Goal: Information Seeking & Learning: Learn about a topic

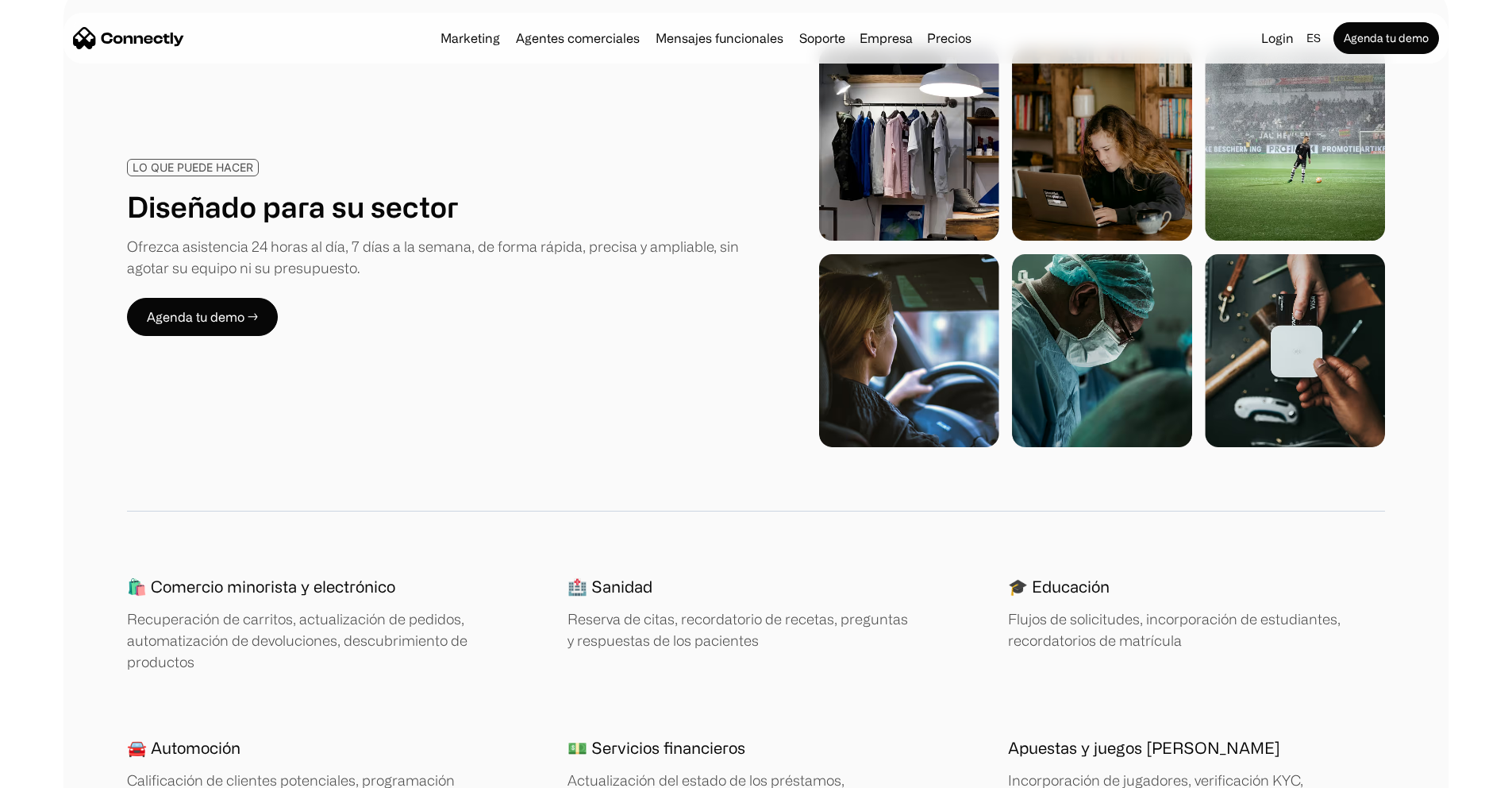
scroll to position [2440, 0]
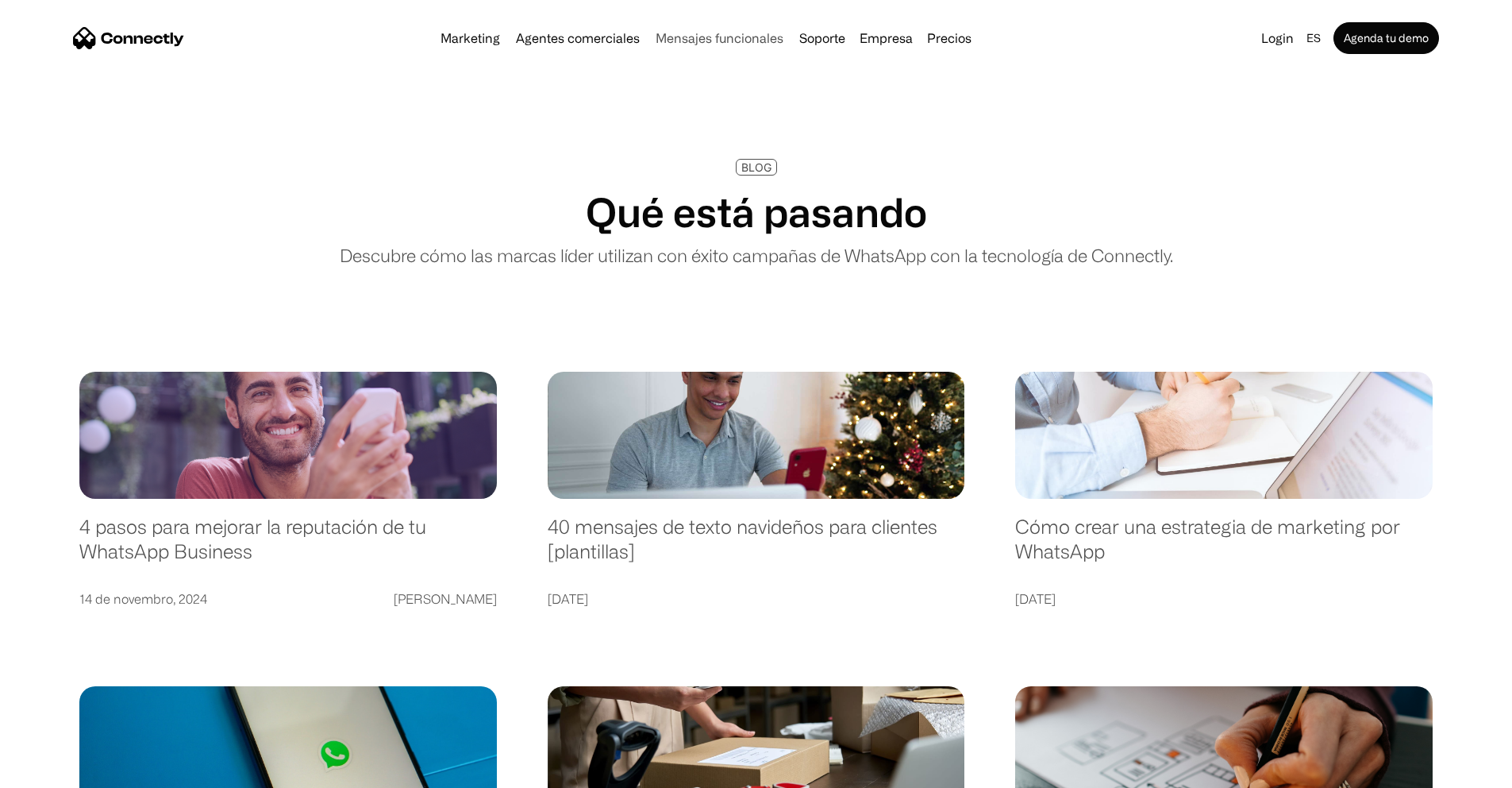
click at [697, 42] on link "Mensajes funcionales" at bounding box center [719, 38] width 140 height 12
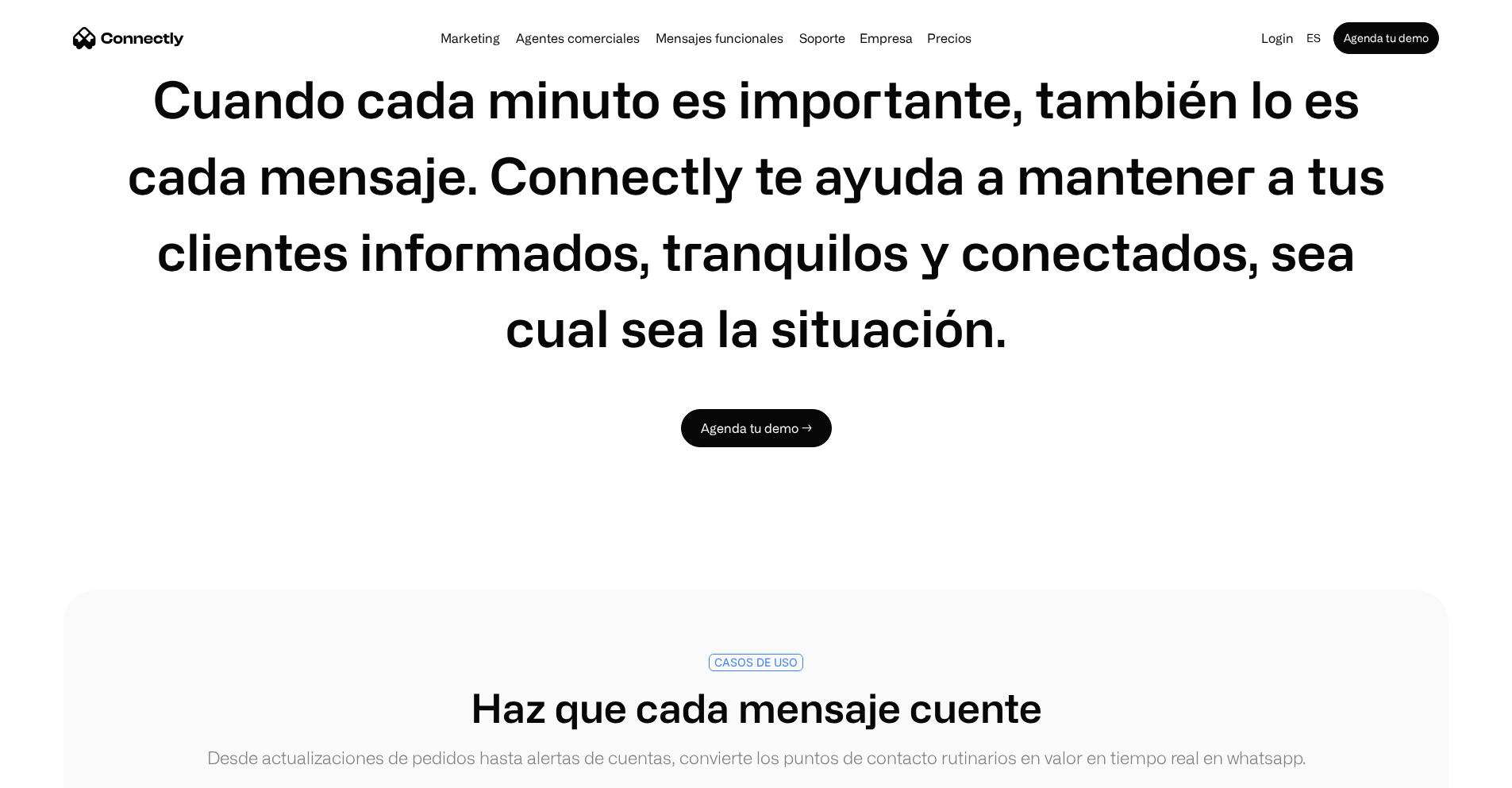
scroll to position [2109, 0]
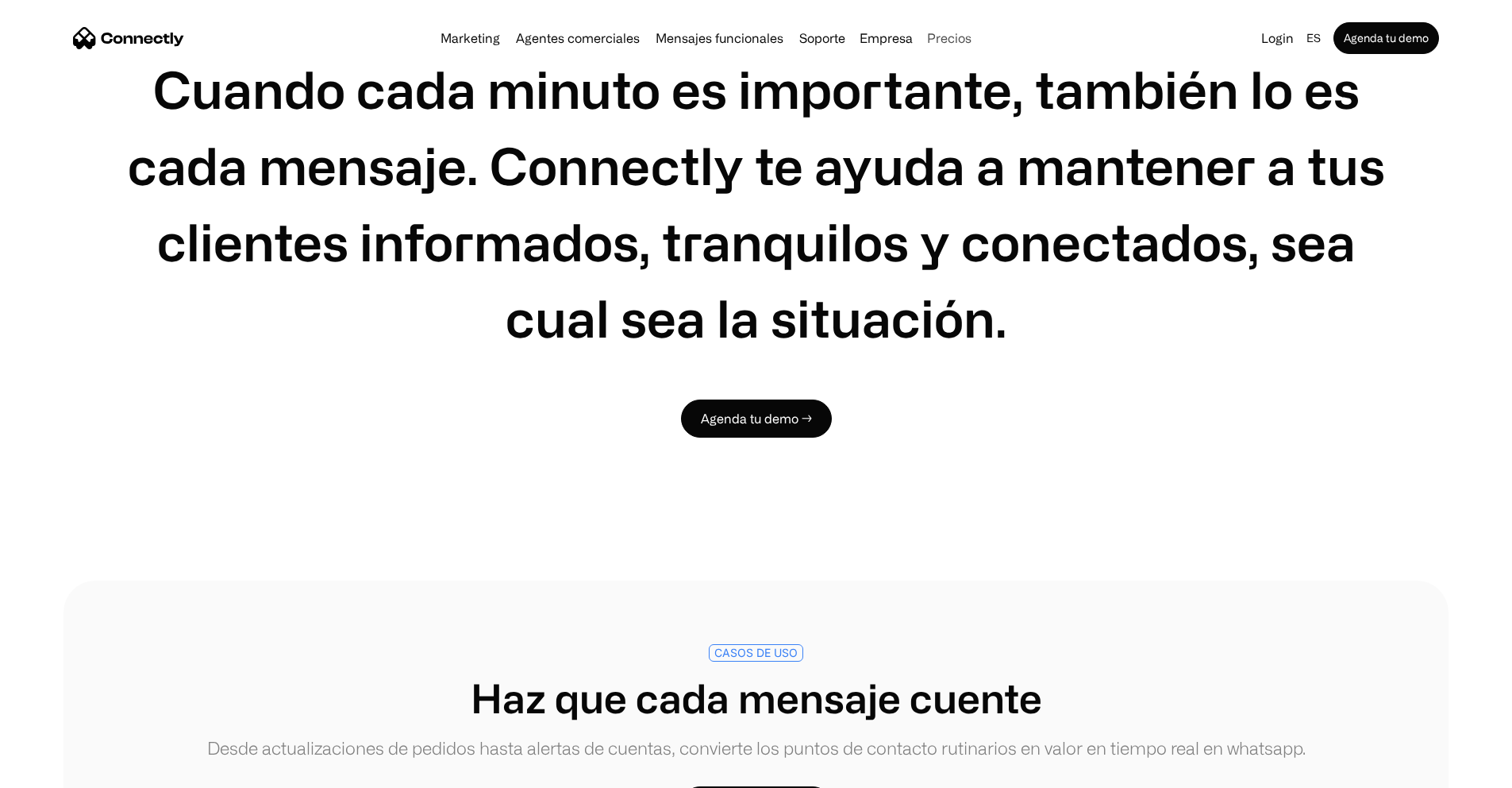
click at [946, 44] on link "Precios" at bounding box center [949, 38] width 57 height 12
click at [440, 54] on nav "Marketing Agentes comerciales Mensajes funcionales Soporte Empresa Sobre Nosotr…" at bounding box center [756, 38] width 1366 height 32
click at [440, 49] on div "Marketing Agentes comerciales Mensajes funcionales Soporte Empresa Sobre Nosotr…" at bounding box center [706, 37] width 543 height 22
click at [444, 44] on link "Marketing" at bounding box center [470, 38] width 72 height 12
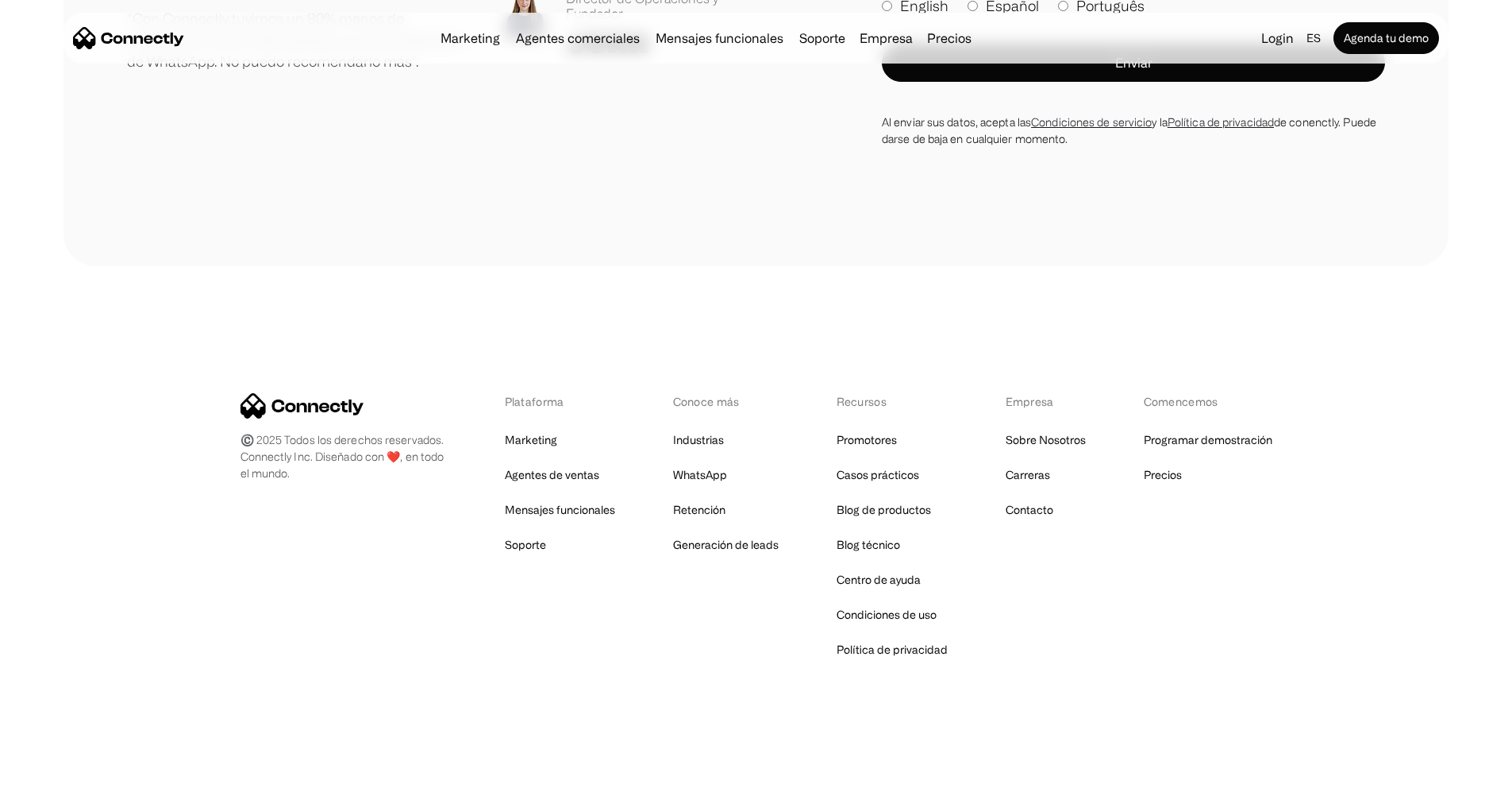
scroll to position [6106, 0]
click at [920, 513] on link "Blog de productos" at bounding box center [883, 509] width 94 height 22
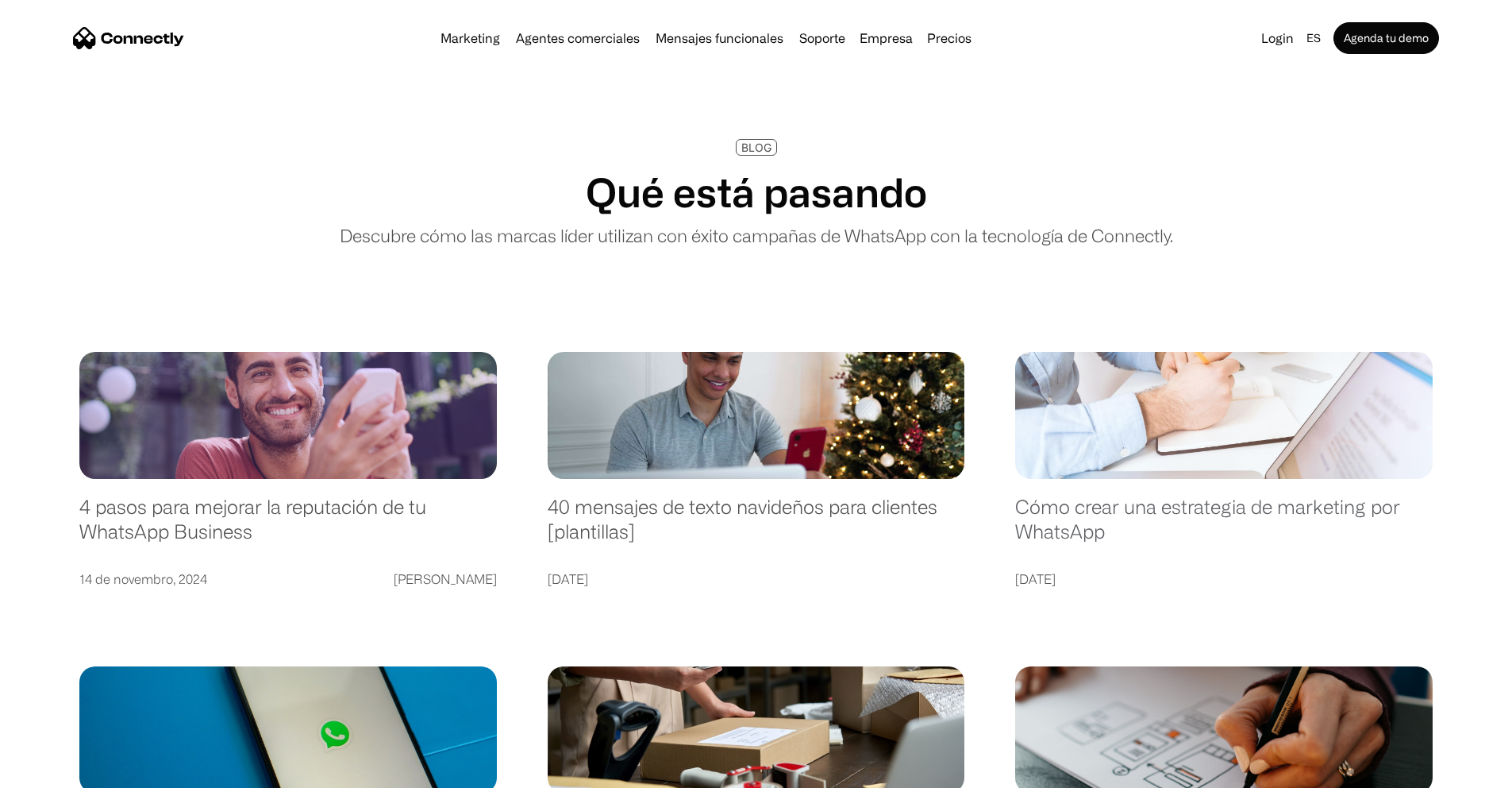
scroll to position [20, 0]
click at [1125, 558] on link "Cómo crear una estrategia de marketing por WhatsApp" at bounding box center [1223, 526] width 417 height 64
